Goal: Task Accomplishment & Management: Manage account settings

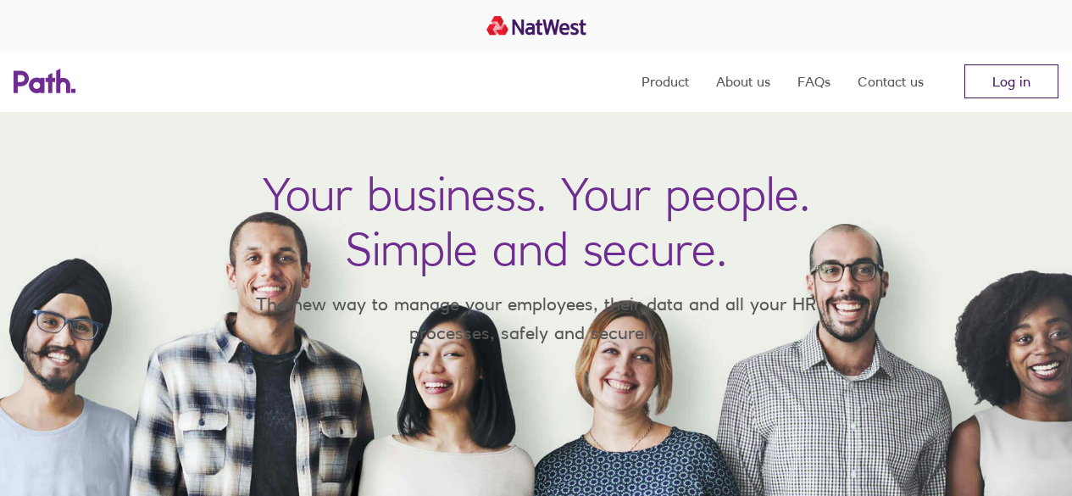
click at [1023, 91] on link "Log in" at bounding box center [1012, 81] width 94 height 34
click at [1028, 79] on link "Log in" at bounding box center [1012, 81] width 94 height 34
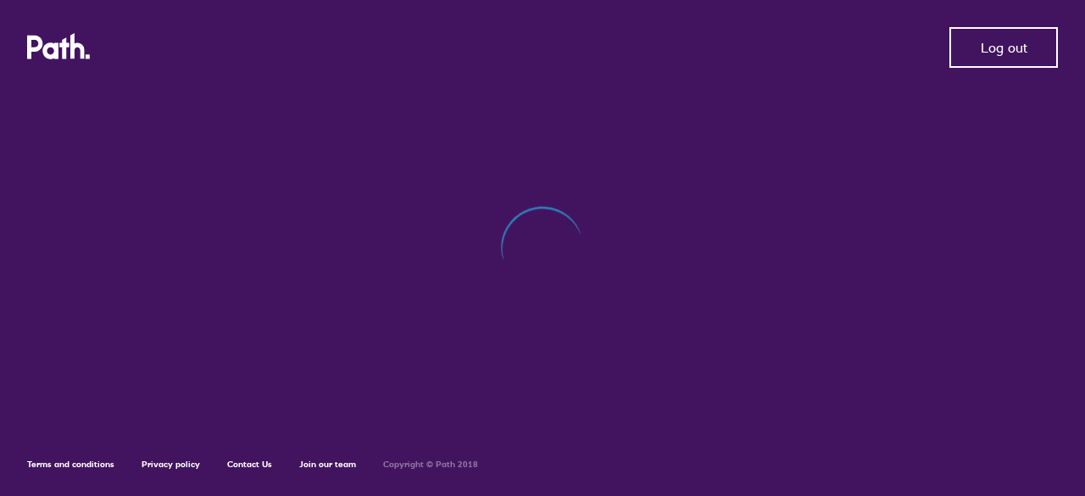
click at [998, 66] on button "Log out" at bounding box center [1004, 47] width 109 height 41
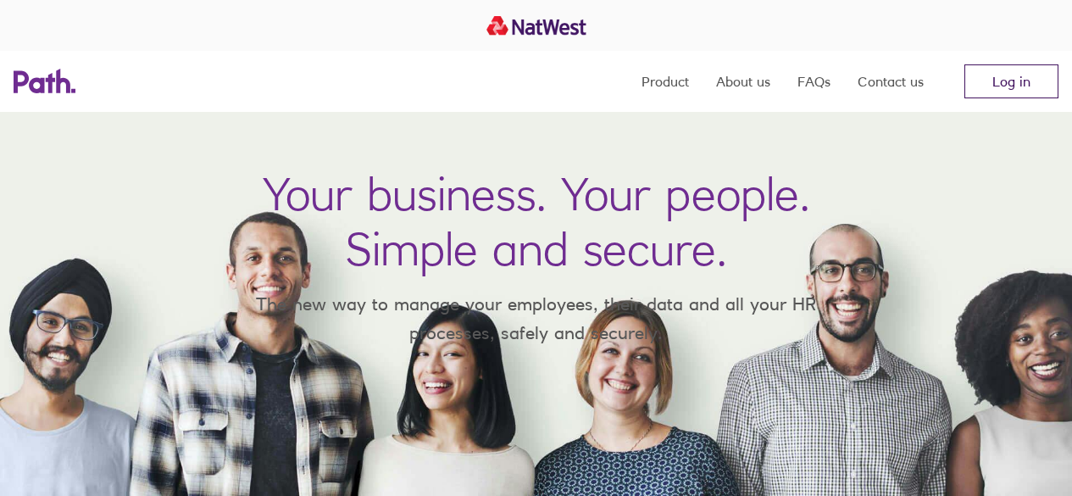
click at [1022, 83] on link "Log in" at bounding box center [1012, 81] width 94 height 34
